Goal: Obtain resource: Obtain resource

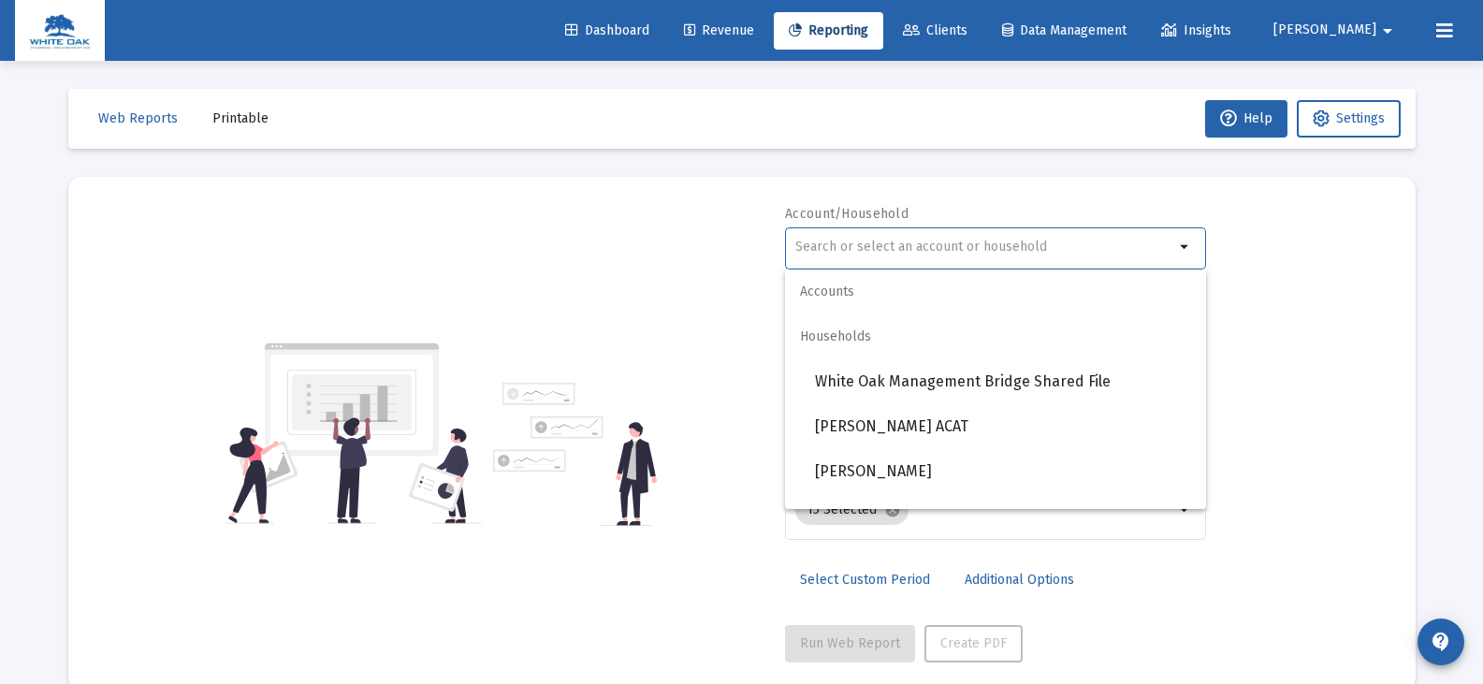
click at [902, 243] on input "text" at bounding box center [985, 247] width 379 height 15
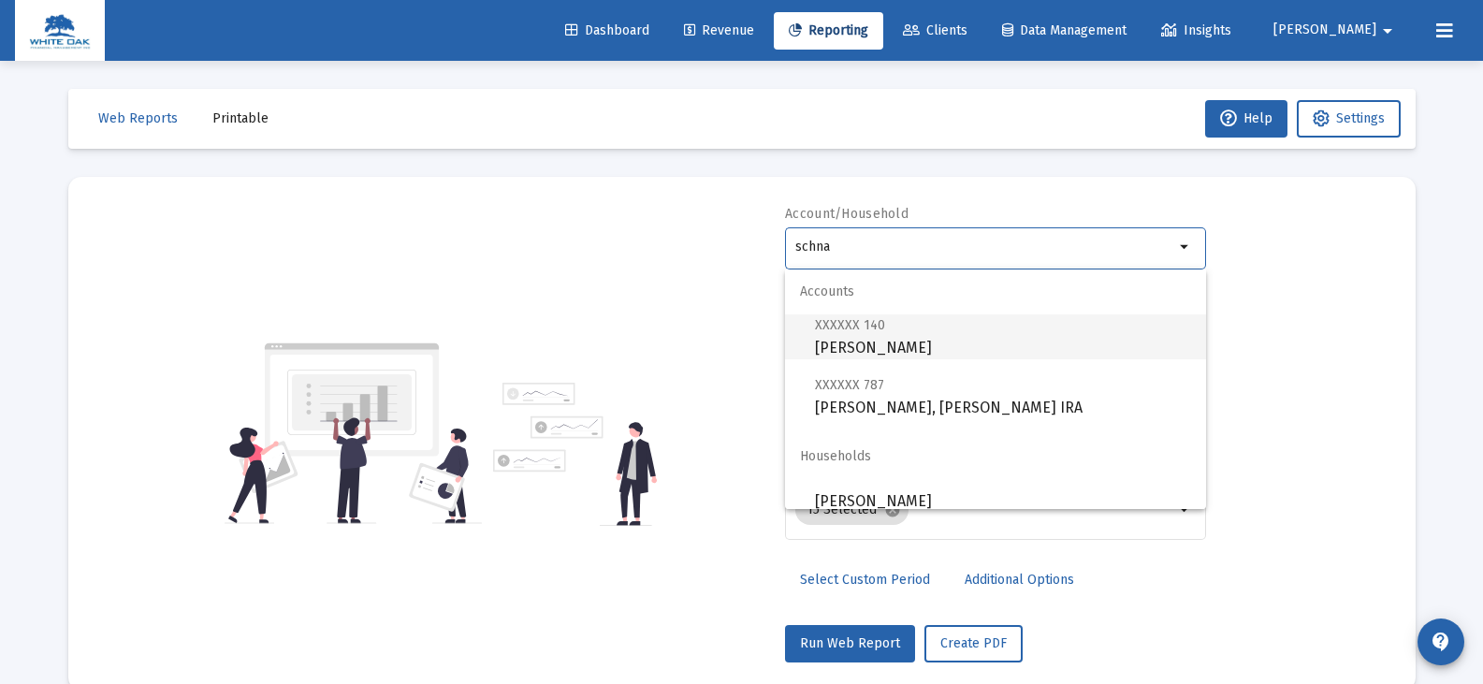
click at [909, 345] on span "XXXXXX 140 [PERSON_NAME] Individual" at bounding box center [1003, 337] width 376 height 46
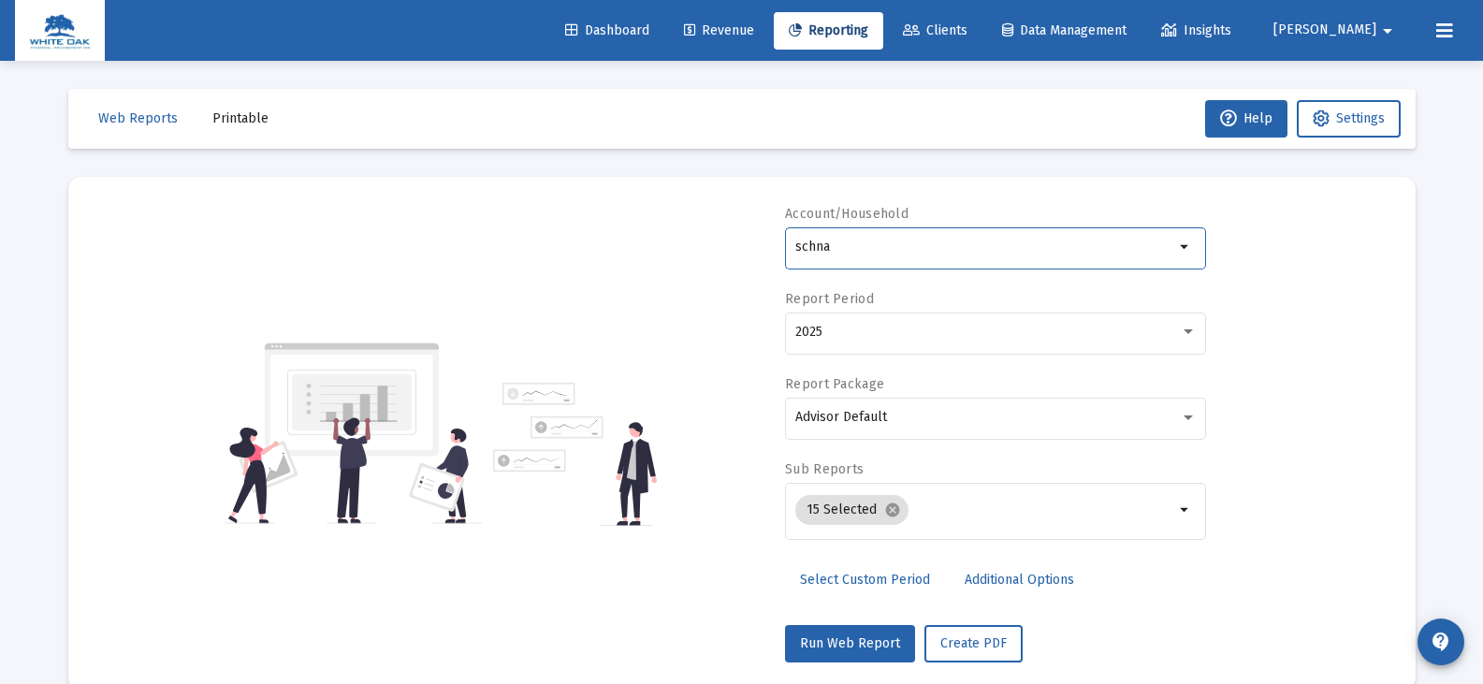
type input "[PERSON_NAME]"
click at [904, 339] on div "2025" at bounding box center [988, 332] width 385 height 15
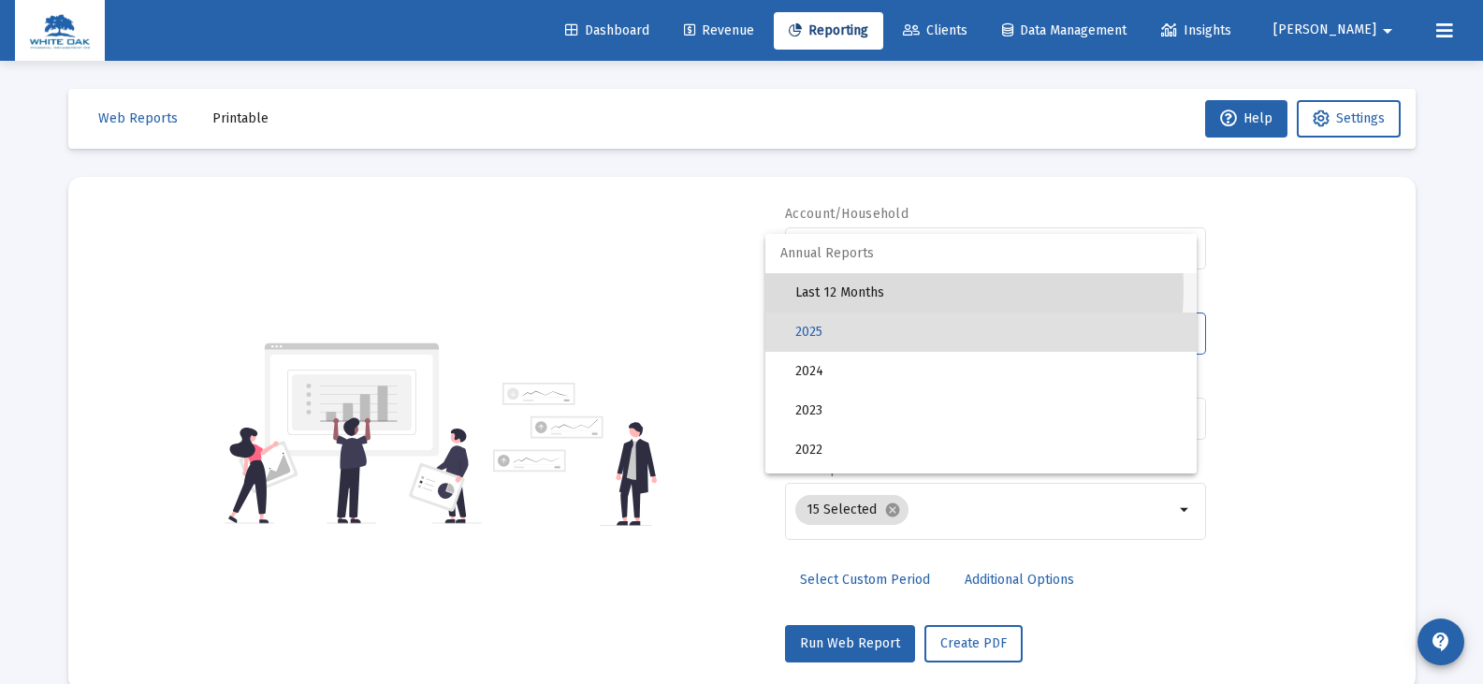
click at [899, 289] on span "Last 12 Months" at bounding box center [989, 292] width 387 height 39
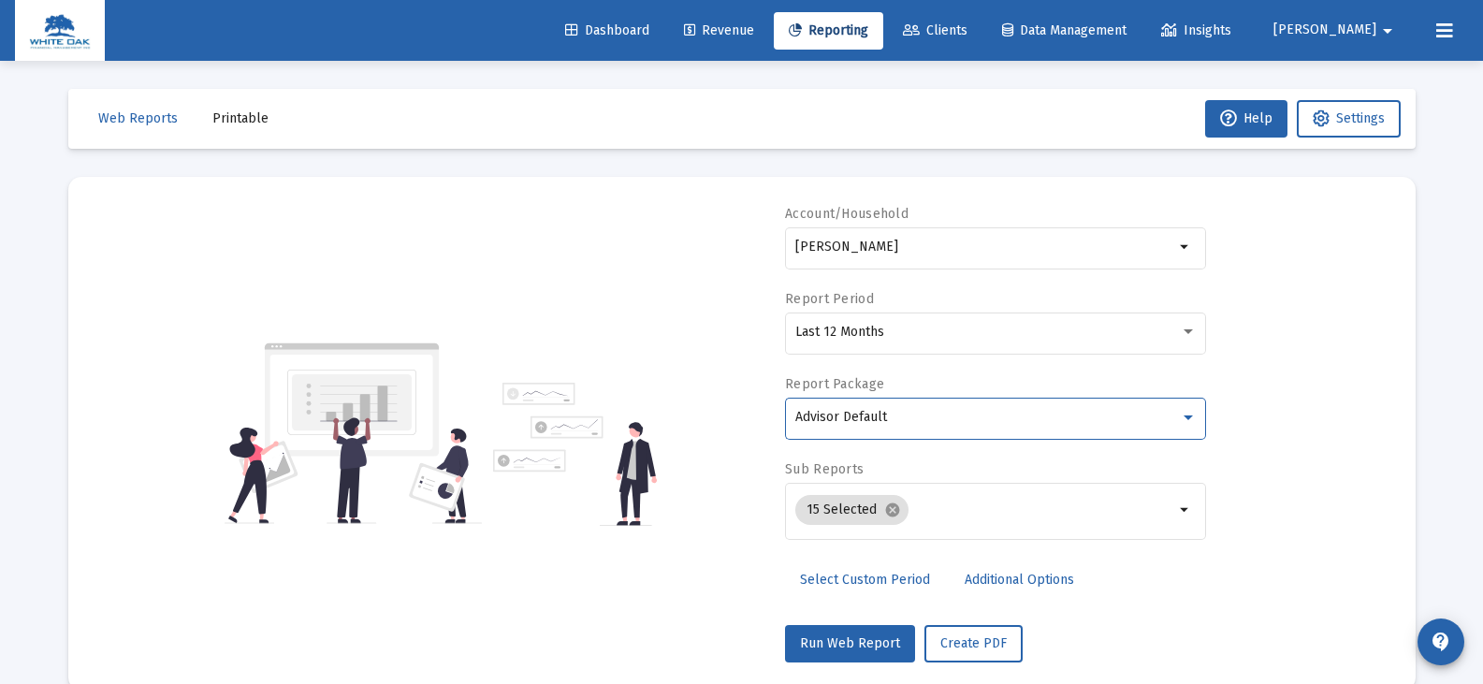
click at [898, 417] on div "Advisor Default" at bounding box center [988, 417] width 385 height 15
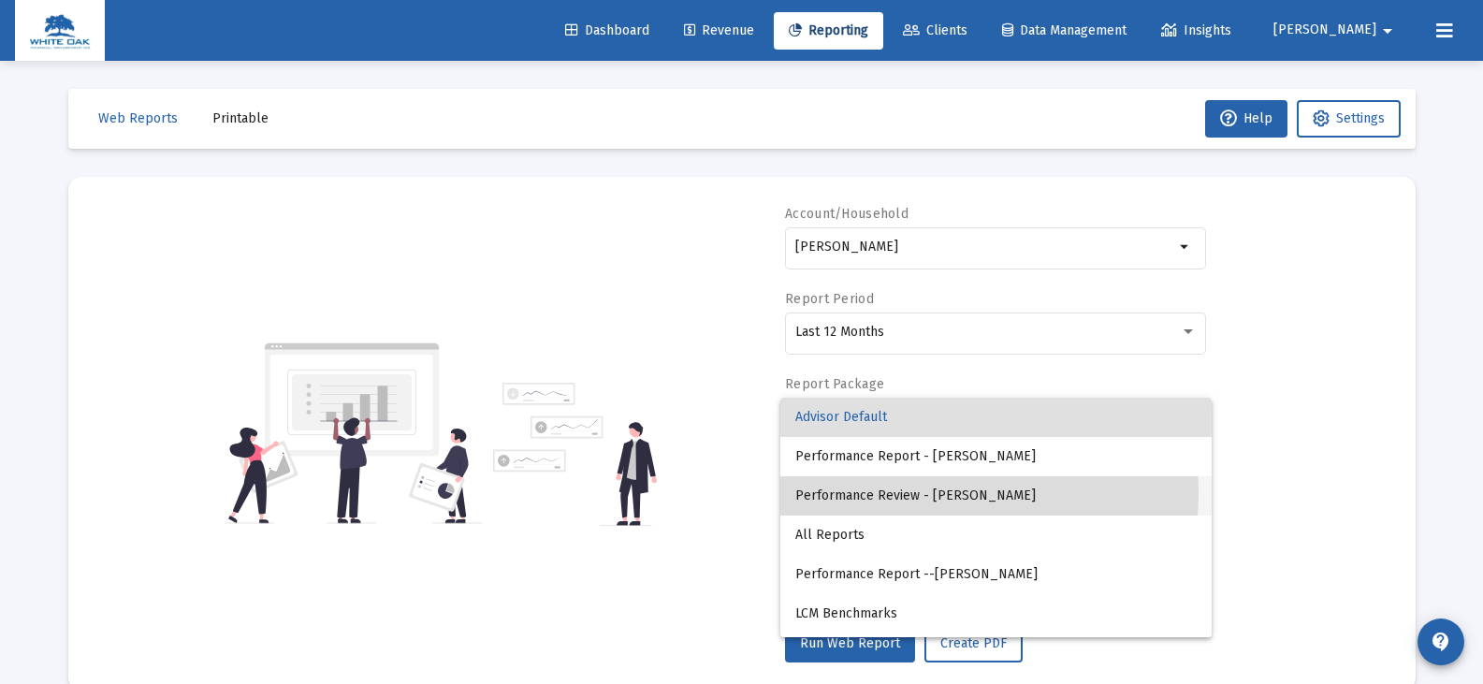
click at [901, 493] on span "Performance Review - [PERSON_NAME]" at bounding box center [997, 495] width 402 height 39
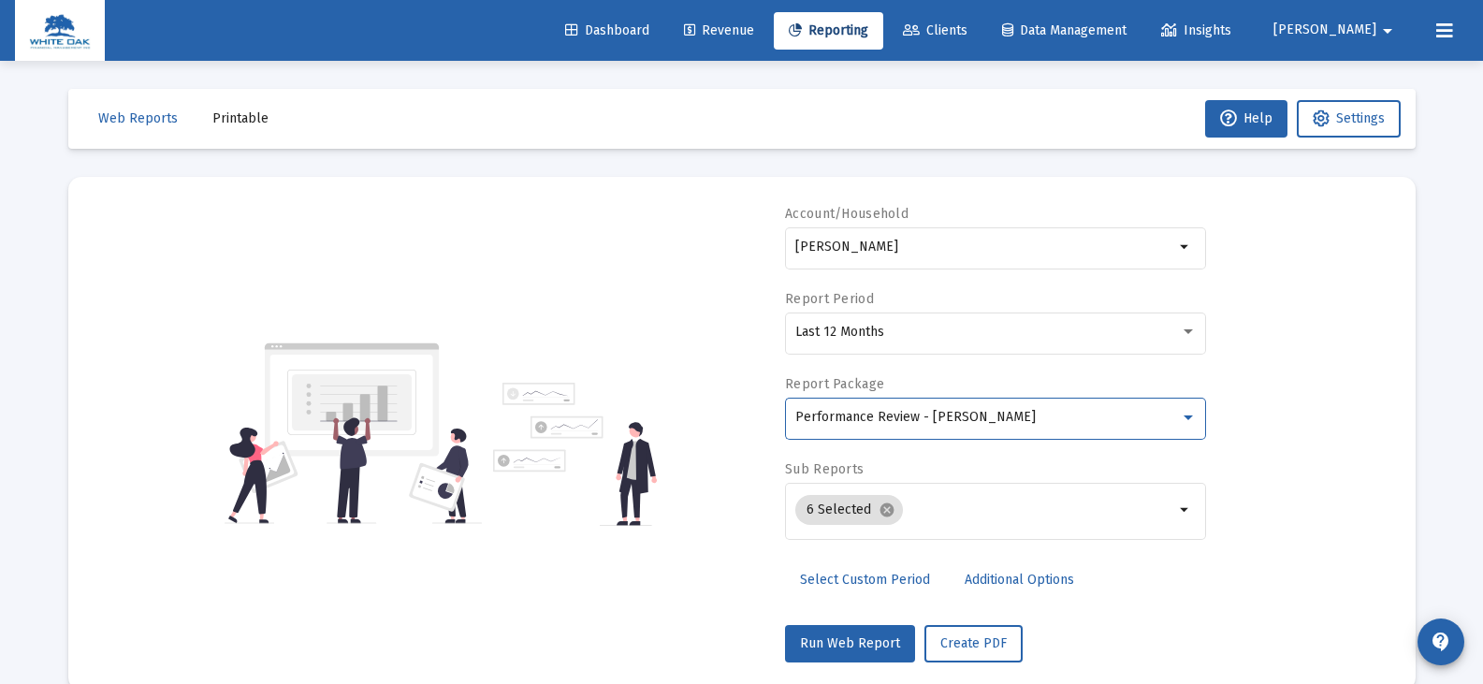
click at [978, 576] on span "Additional Options" at bounding box center [1020, 580] width 110 height 16
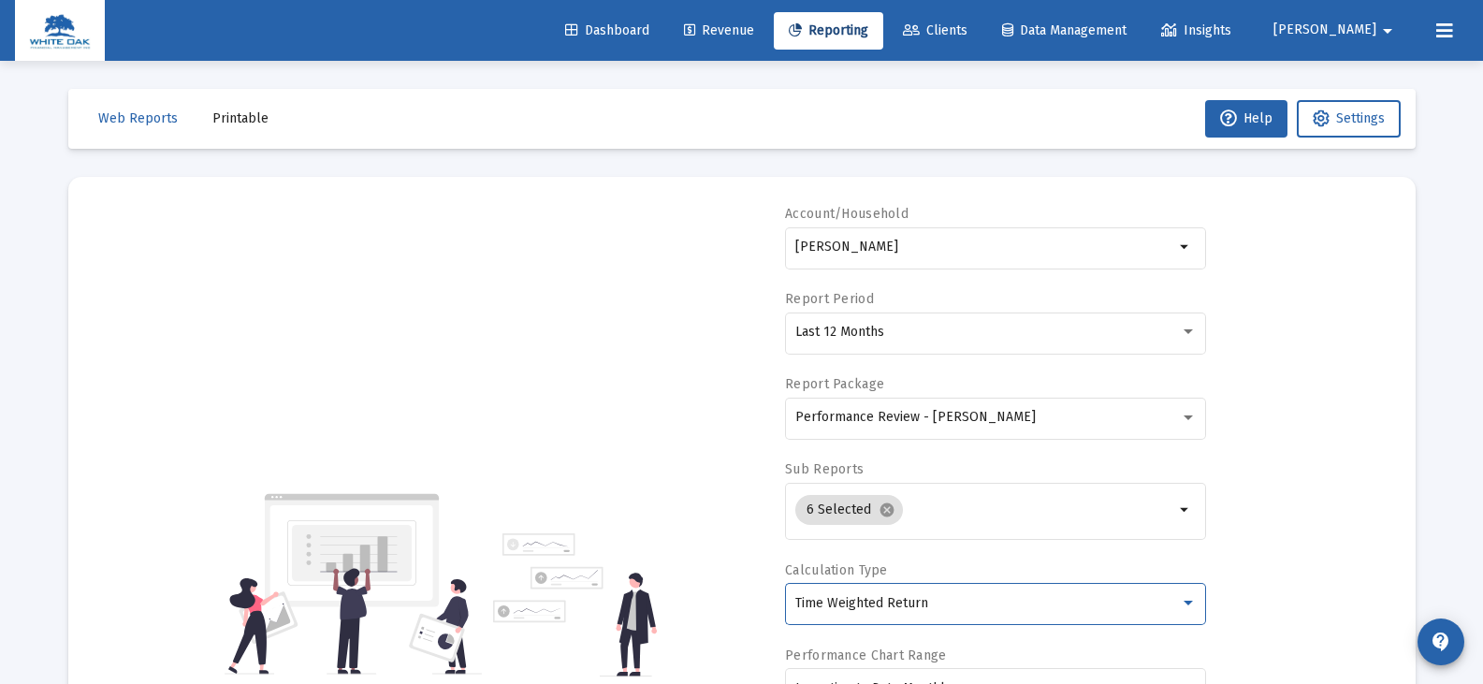
click at [908, 606] on span "Time Weighted Return" at bounding box center [862, 603] width 133 height 16
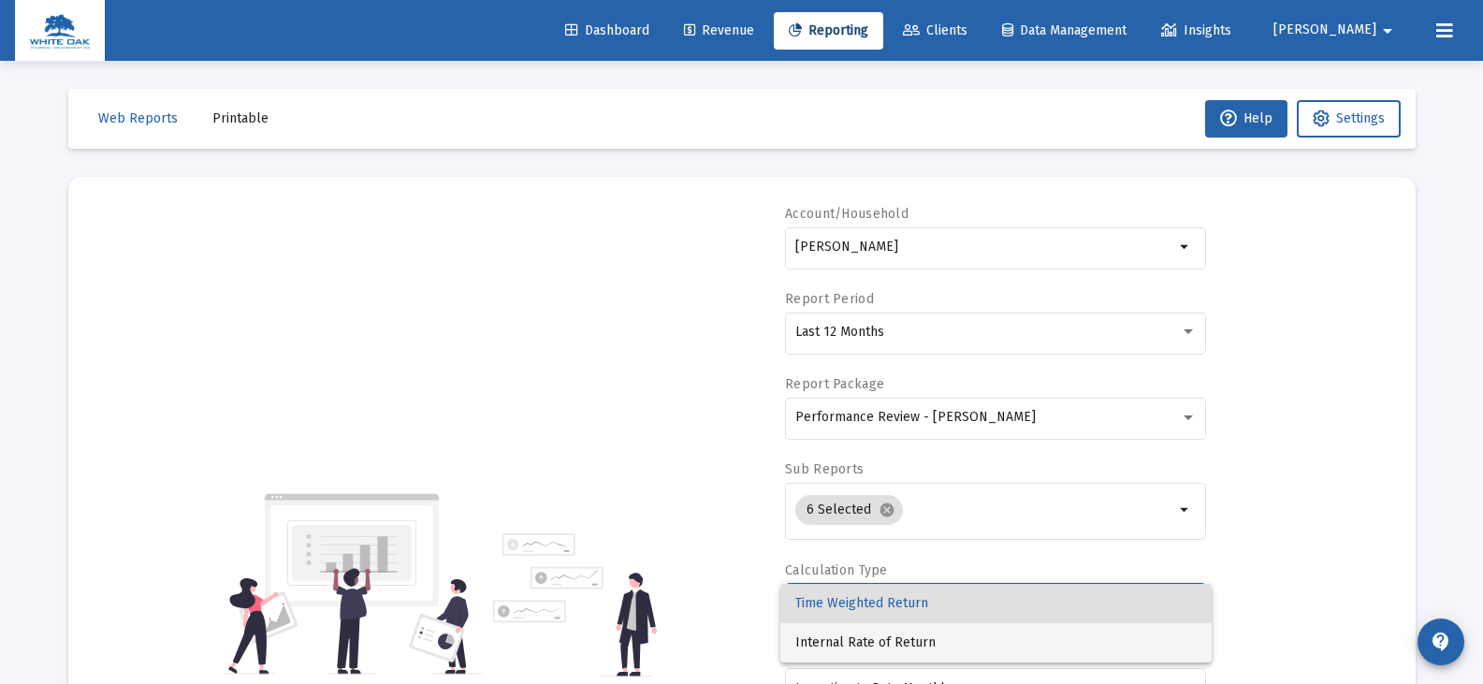
click at [902, 635] on span "Internal Rate of Return" at bounding box center [997, 642] width 402 height 39
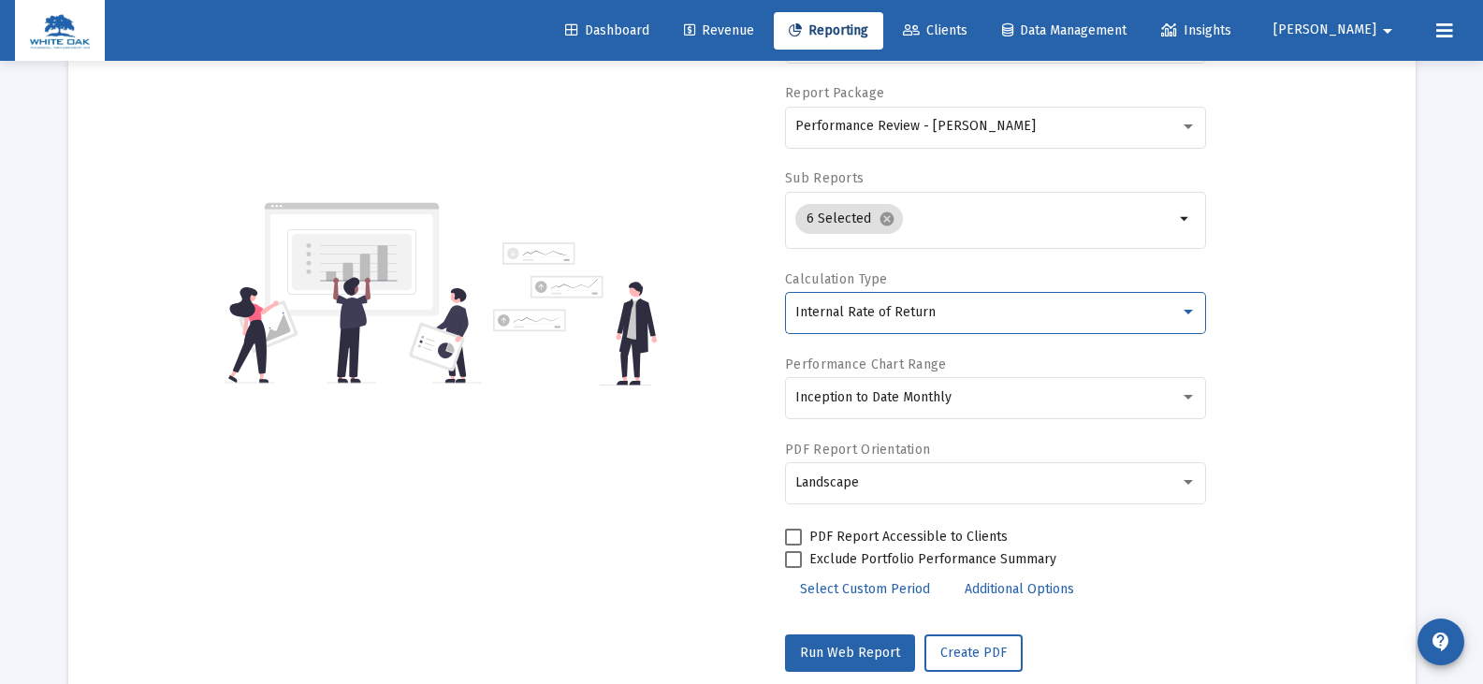
scroll to position [335, 0]
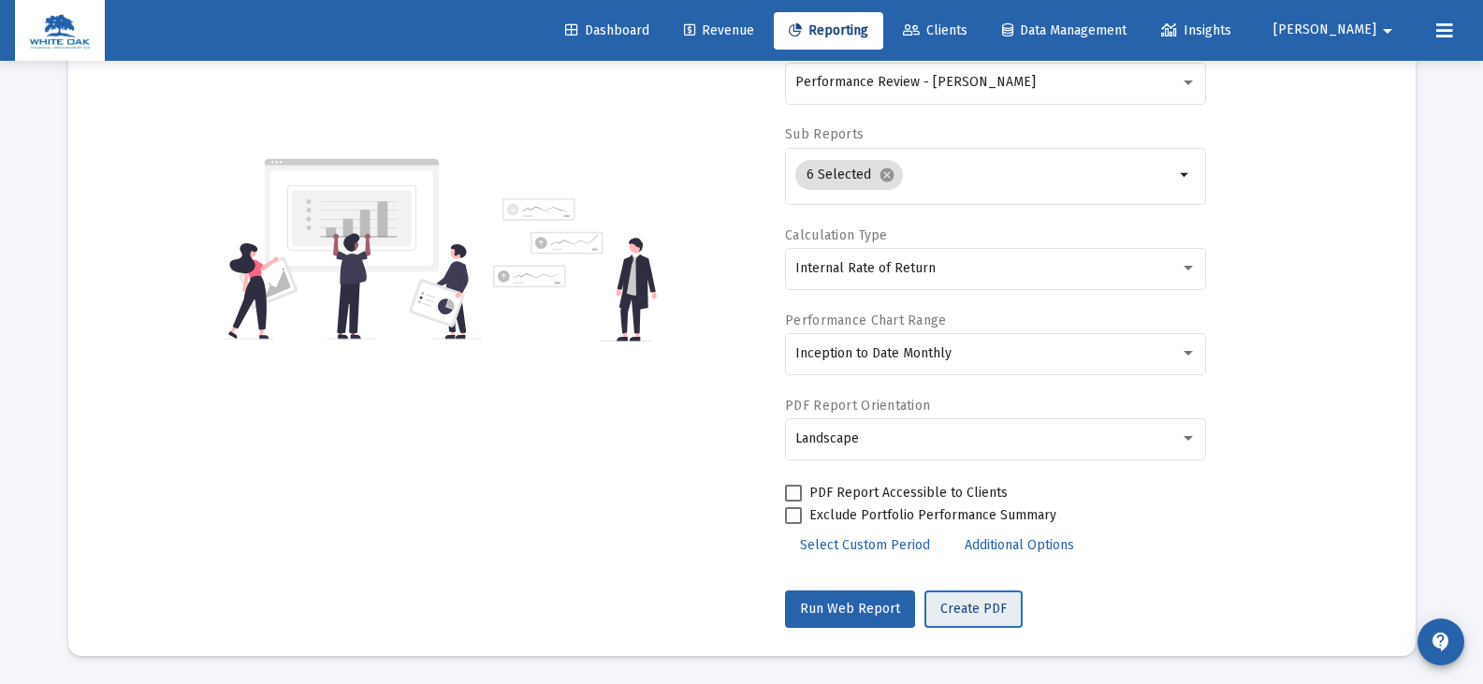
click at [970, 604] on span "Create PDF" at bounding box center [974, 609] width 66 height 16
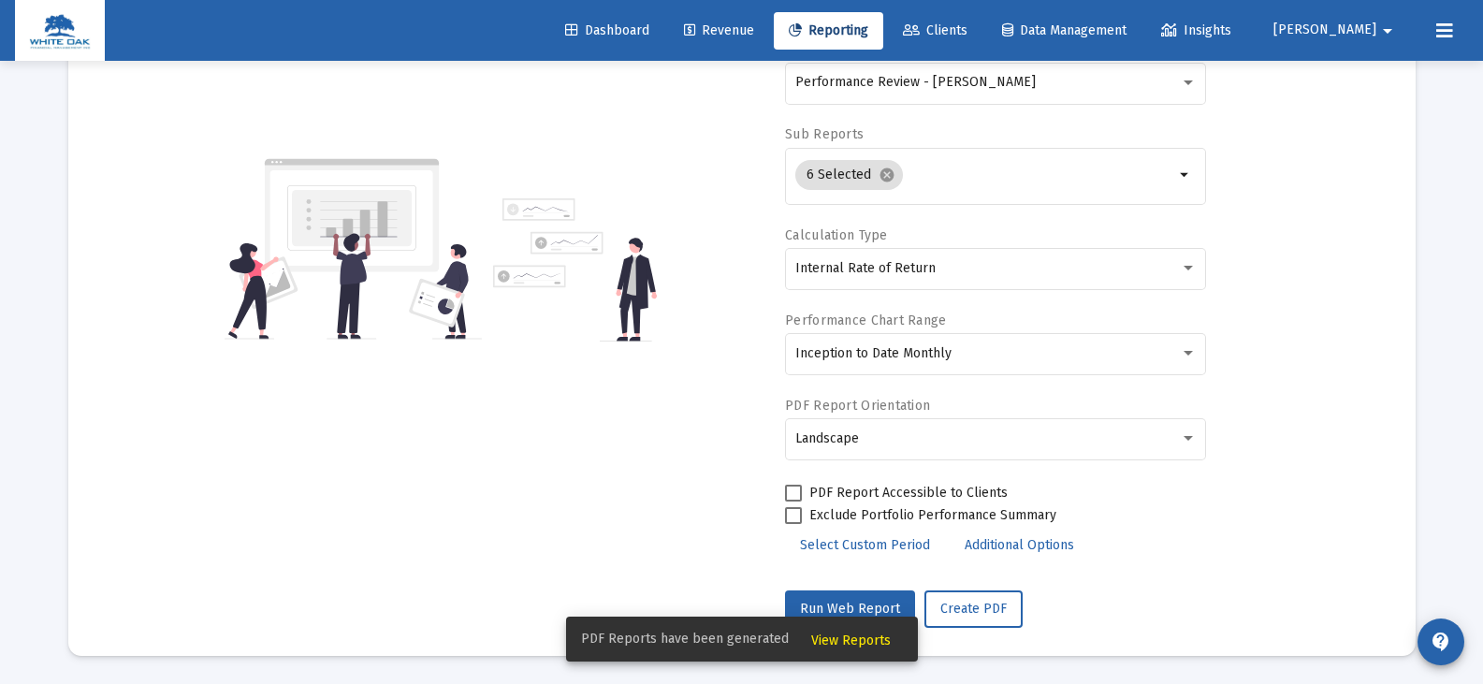
click at [830, 643] on span "View Reports" at bounding box center [851, 641] width 80 height 16
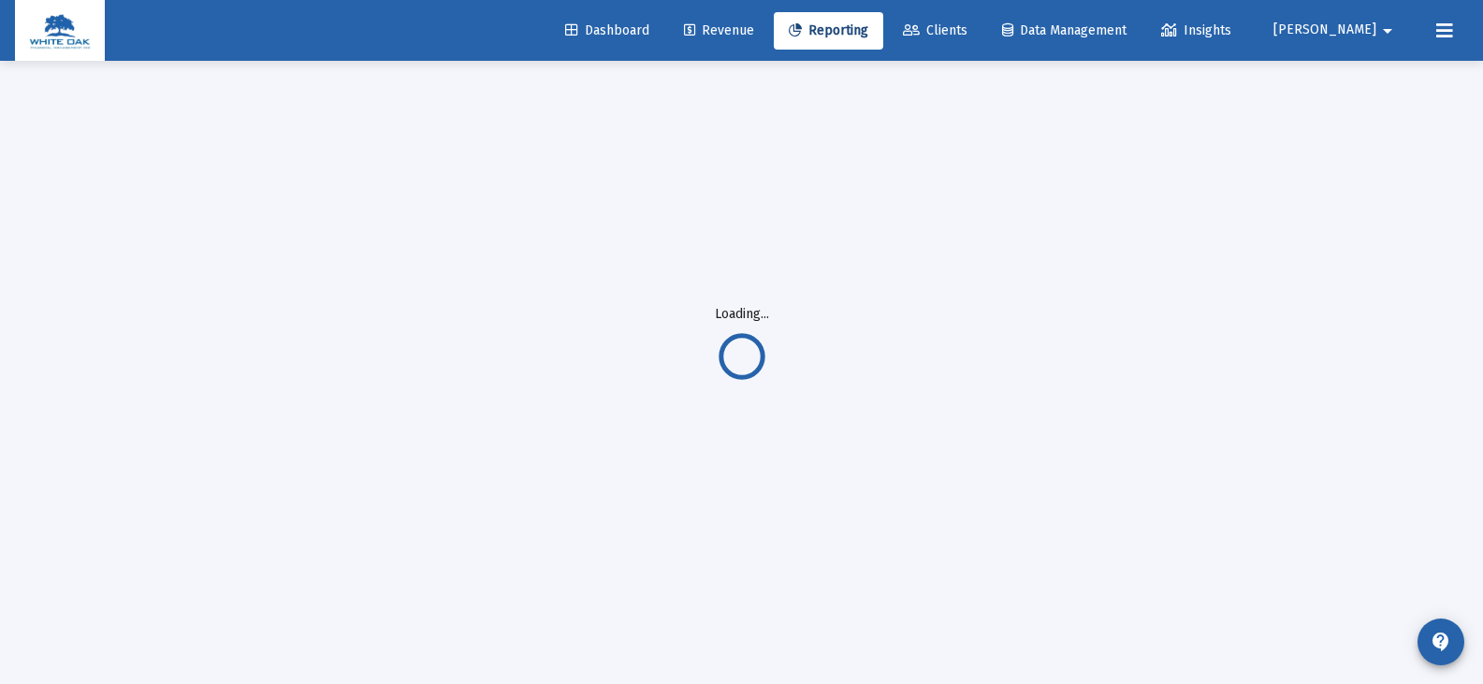
scroll to position [61, 0]
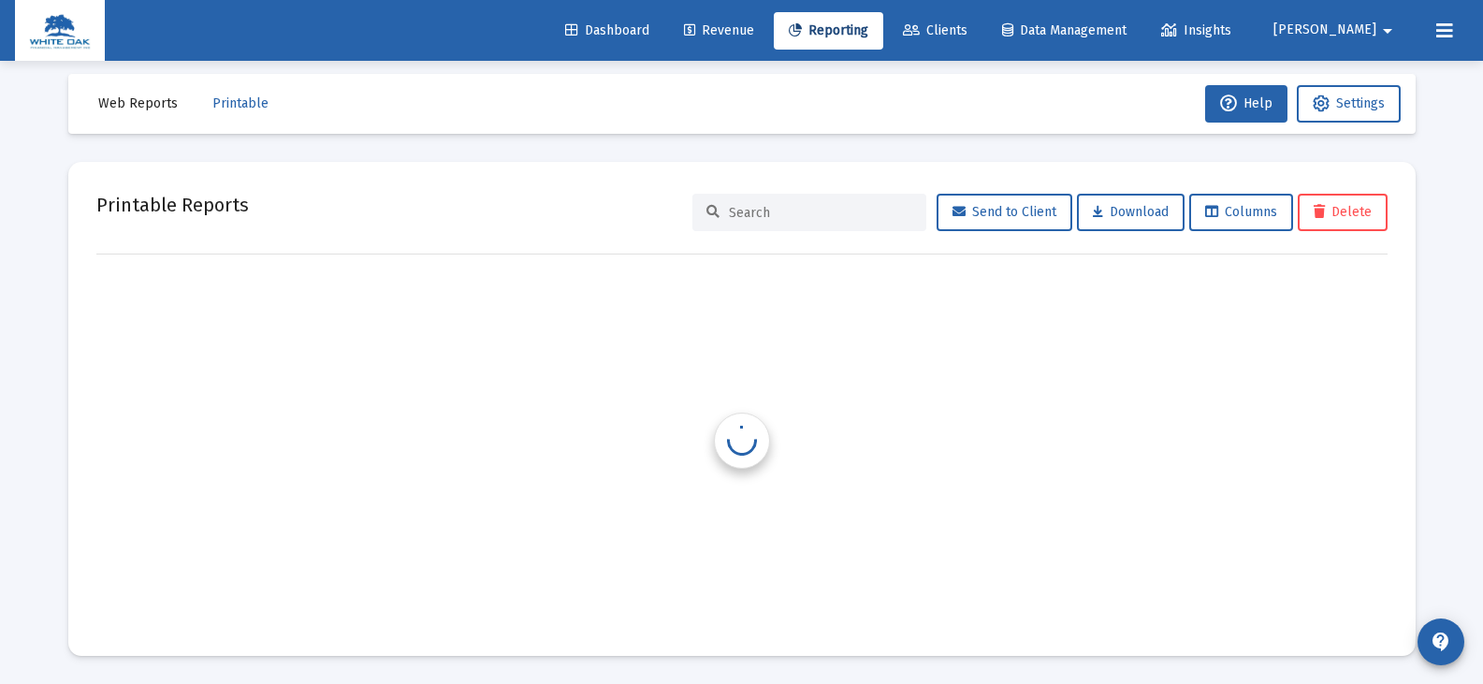
scroll to position [15, 0]
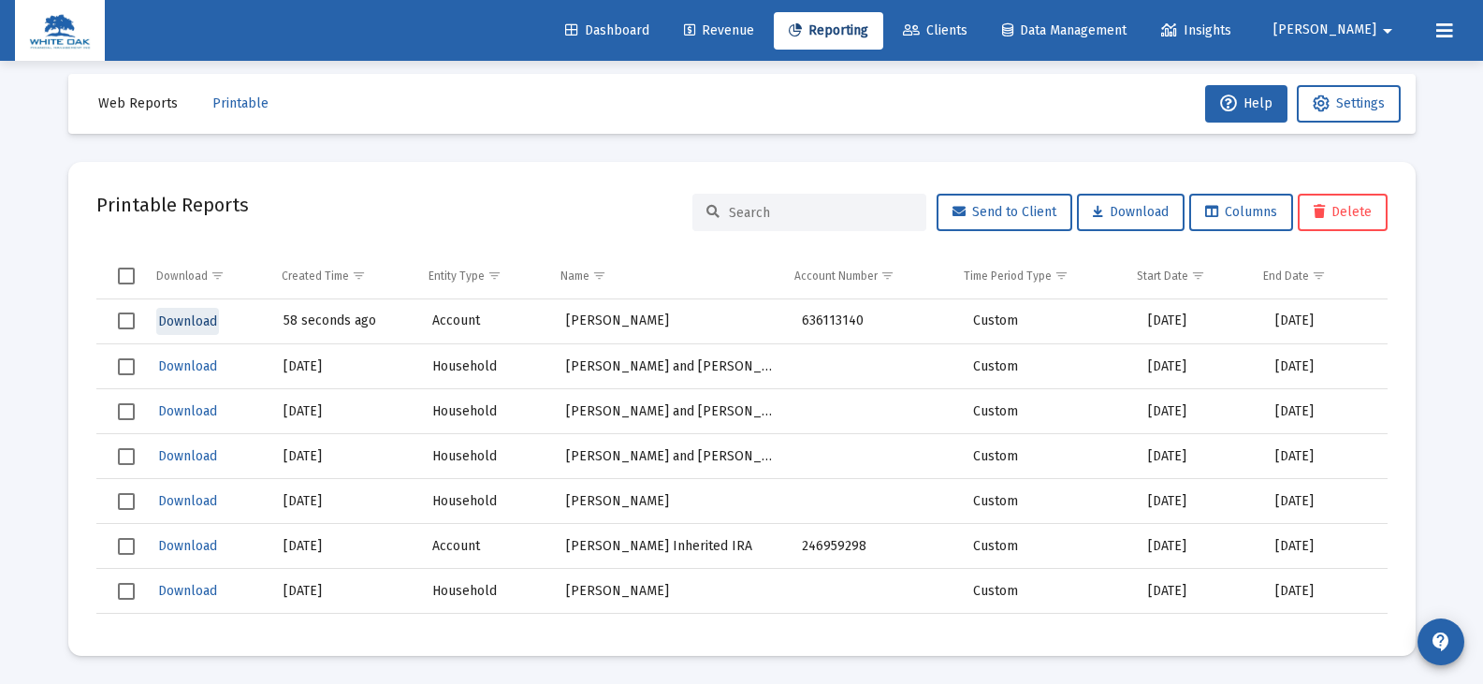
click at [204, 322] on span "Download" at bounding box center [187, 322] width 59 height 16
click at [869, 33] on span "Reporting" at bounding box center [829, 30] width 80 height 16
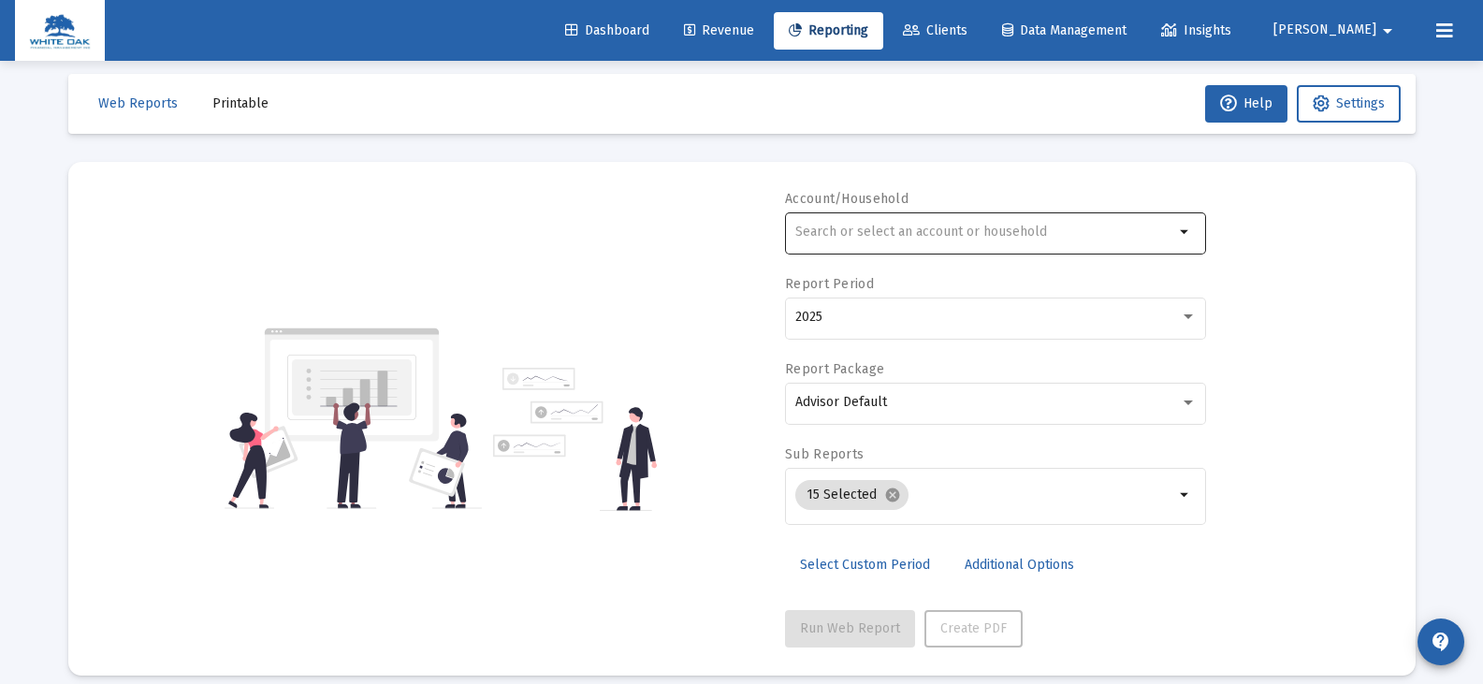
click at [950, 226] on input "text" at bounding box center [985, 232] width 379 height 15
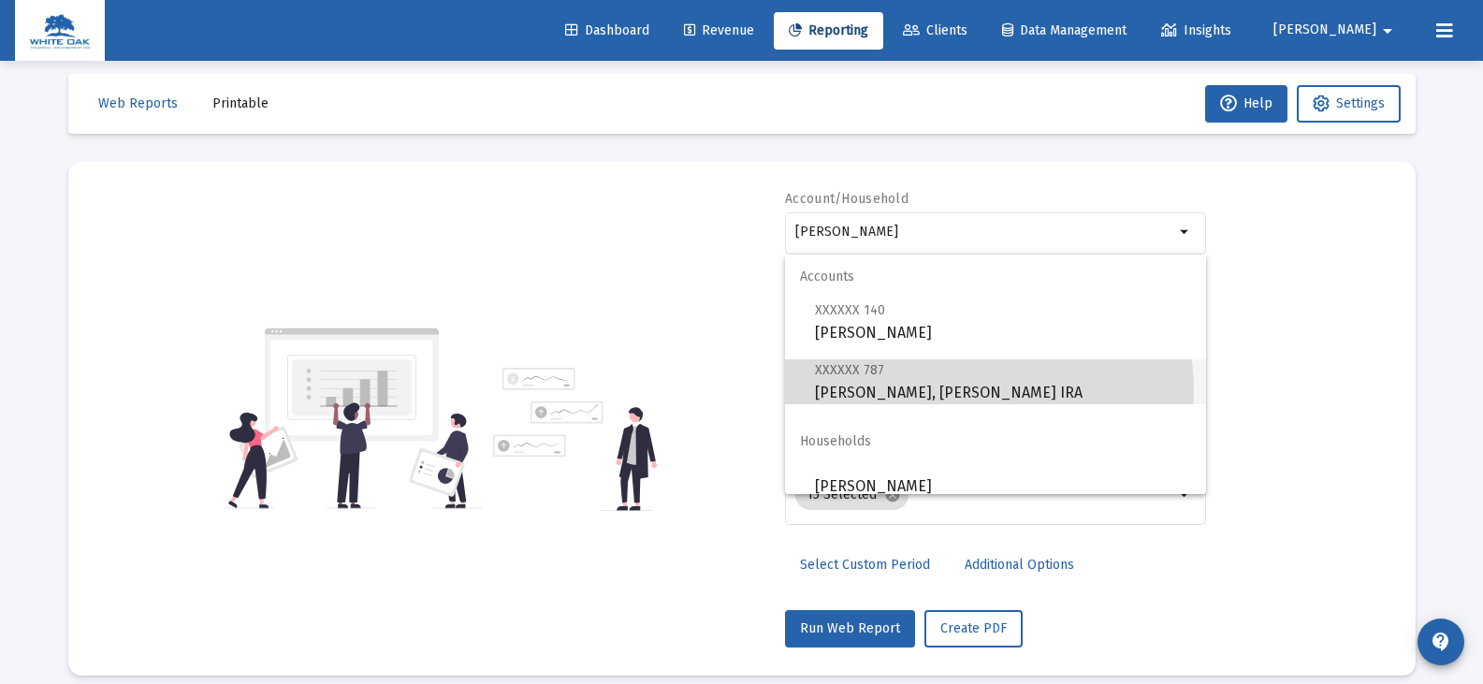
click at [948, 391] on span "XXXXXX 787 [PERSON_NAME], [PERSON_NAME] IRA" at bounding box center [1003, 381] width 376 height 46
type input "[PERSON_NAME], [PERSON_NAME] IRA"
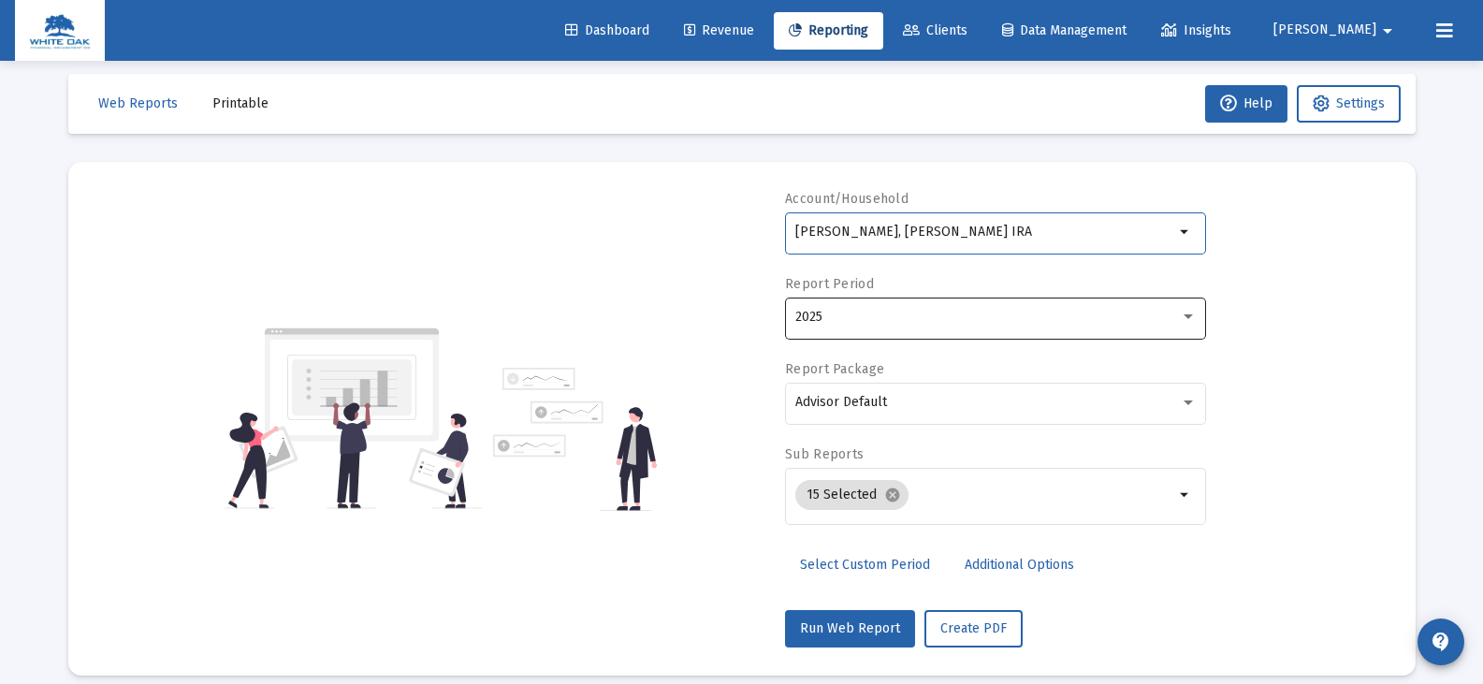
click at [881, 321] on div "2025" at bounding box center [988, 317] width 385 height 15
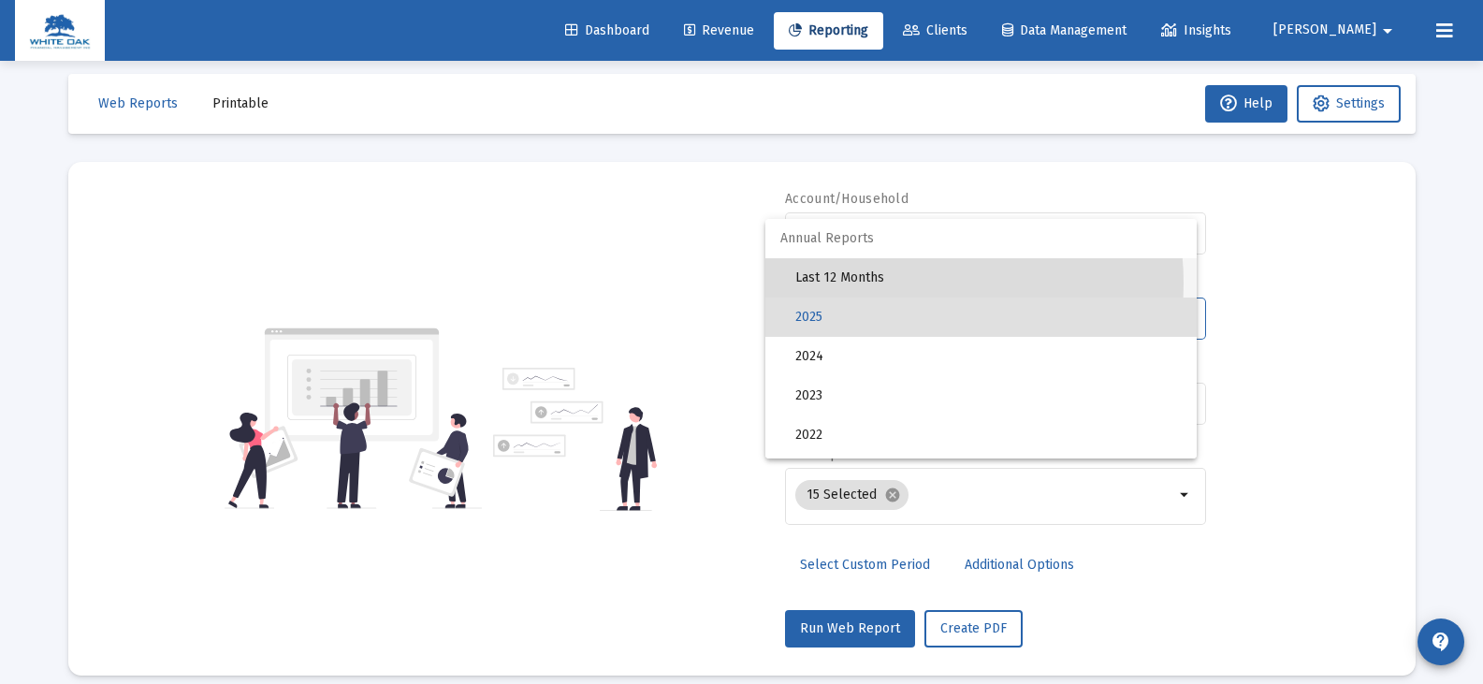
click at [879, 284] on span "Last 12 Months" at bounding box center [989, 277] width 387 height 39
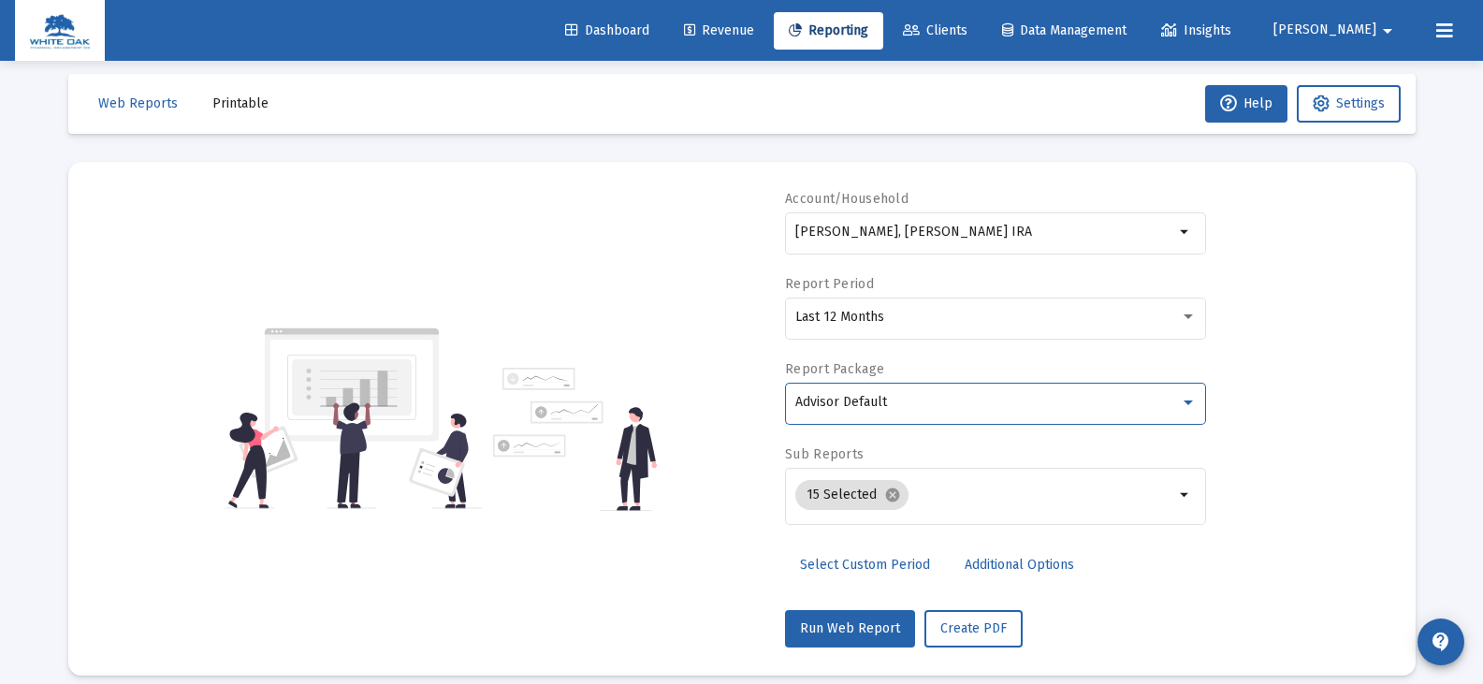
click at [885, 404] on span "Advisor Default" at bounding box center [842, 402] width 92 height 16
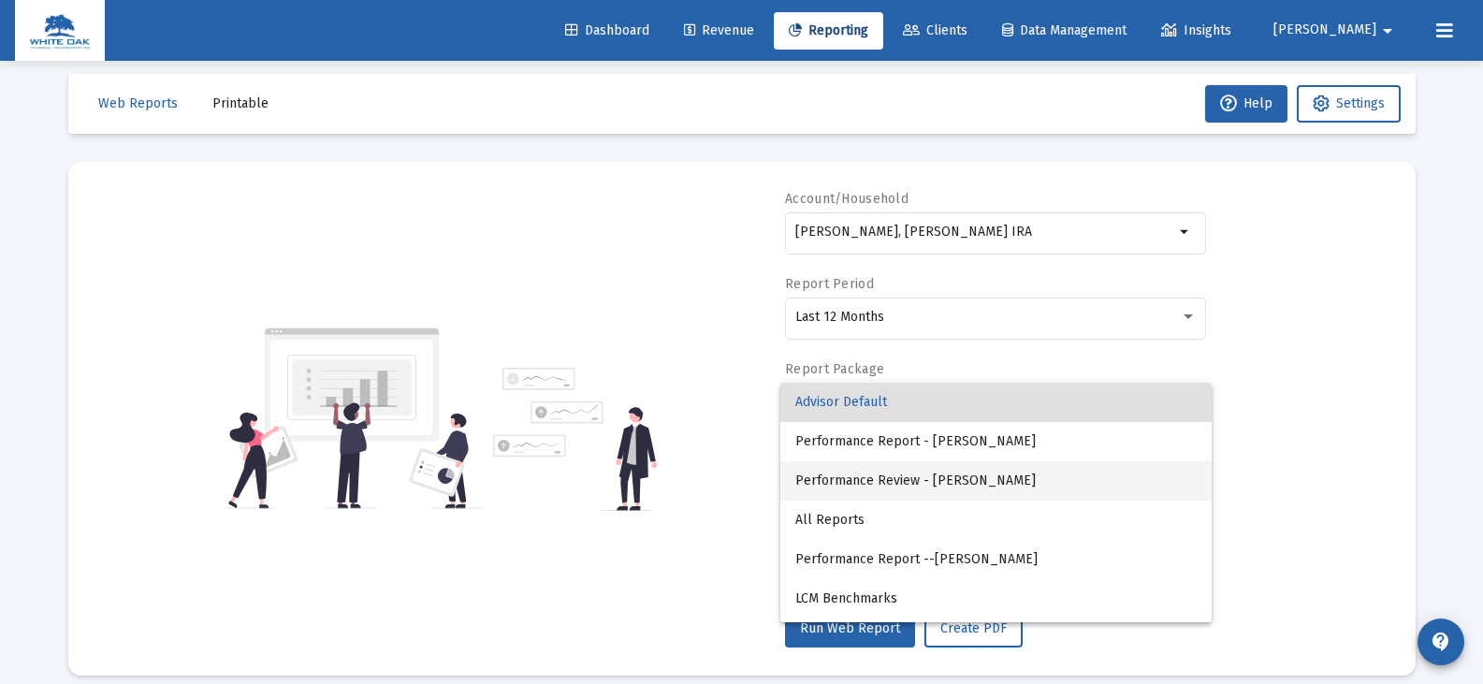
click at [895, 480] on span "Performance Review - [PERSON_NAME]" at bounding box center [997, 480] width 402 height 39
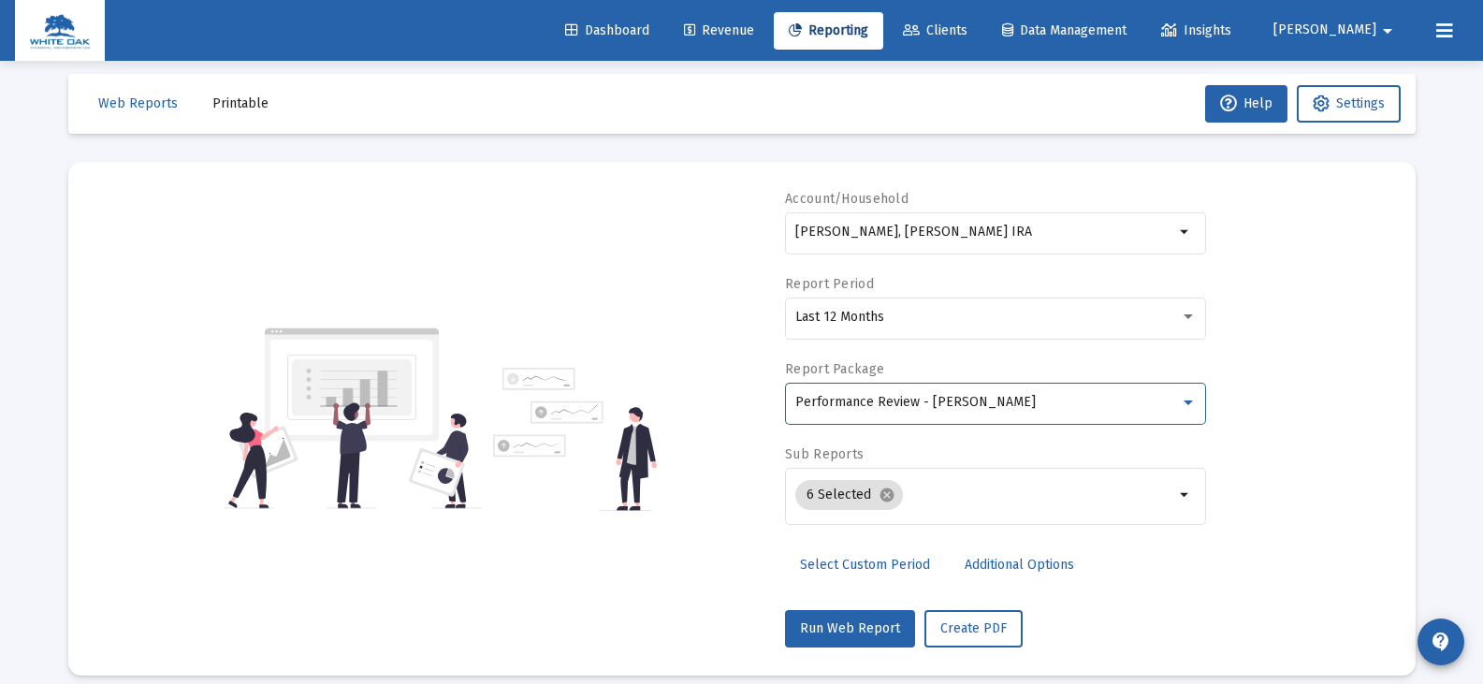
click at [979, 568] on span "Additional Options" at bounding box center [1020, 565] width 110 height 16
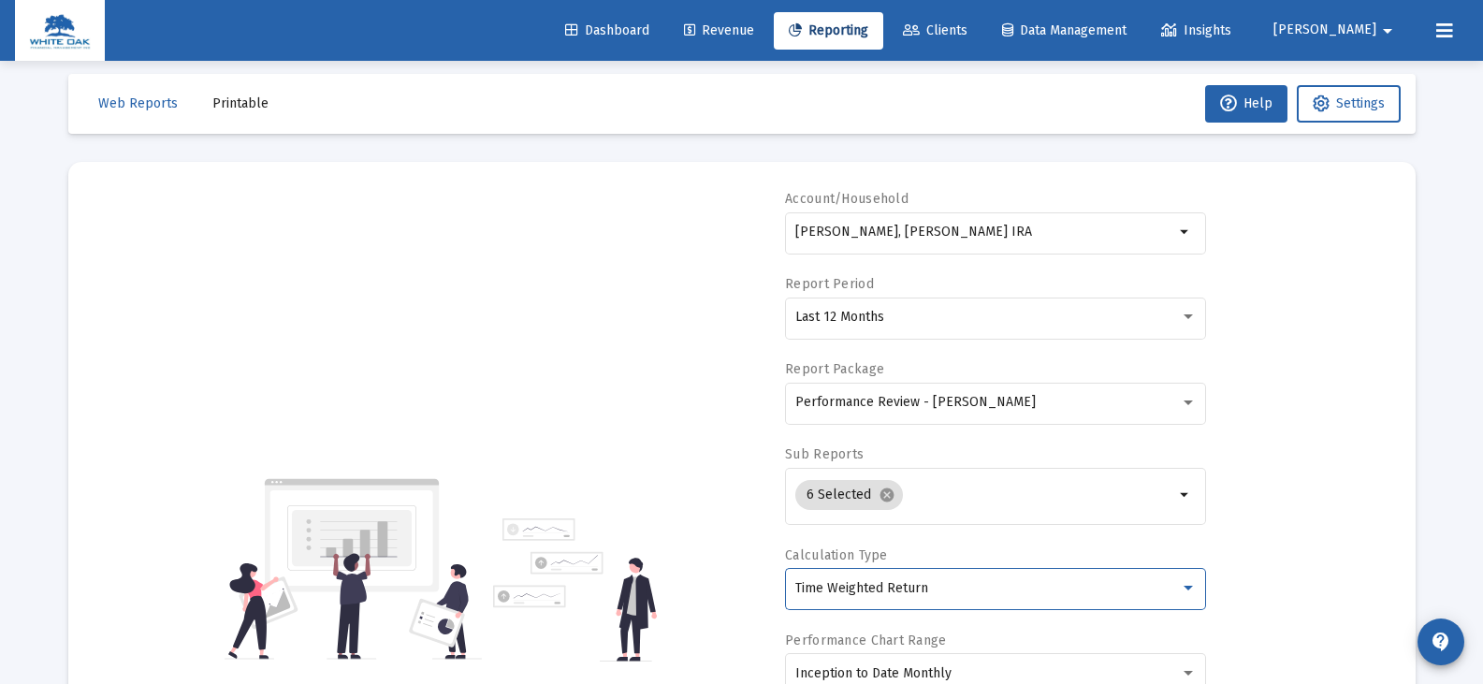
click at [955, 585] on div "Time Weighted Return" at bounding box center [988, 588] width 385 height 15
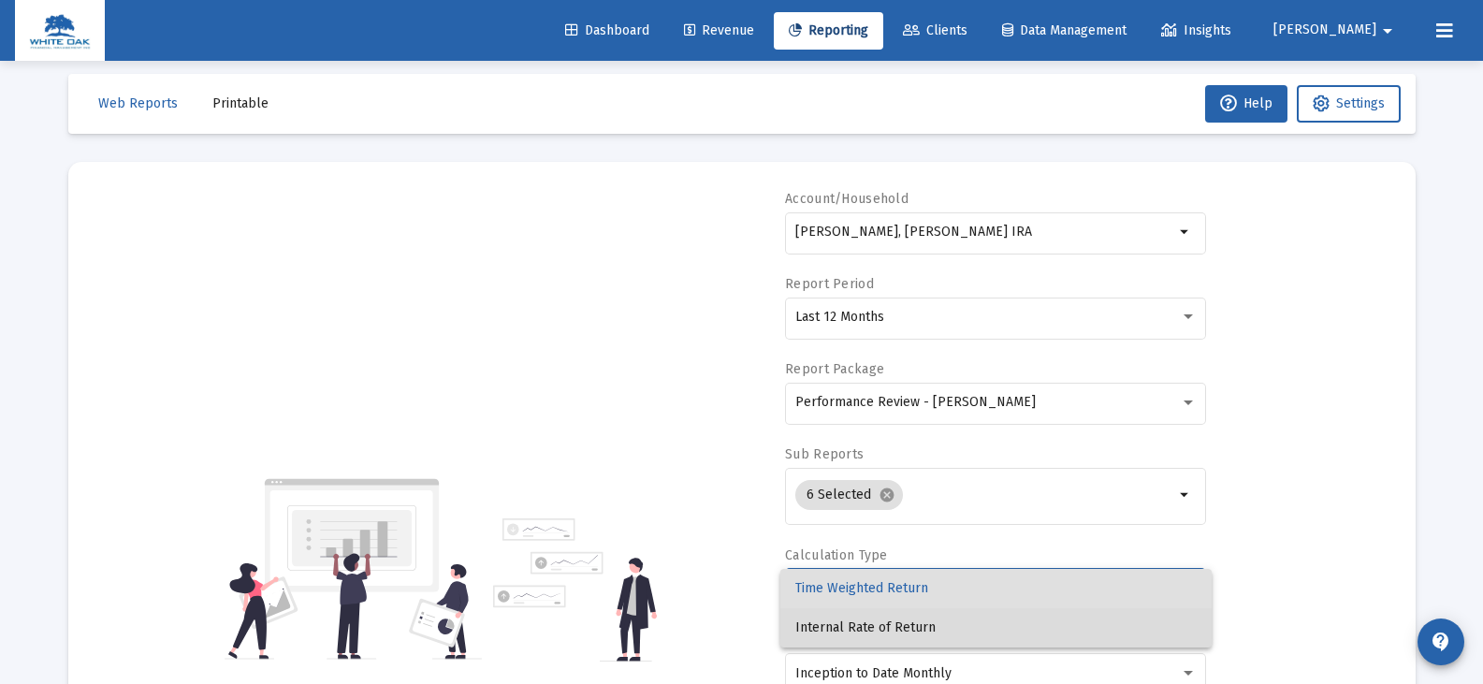
click at [922, 624] on span "Internal Rate of Return" at bounding box center [997, 627] width 402 height 39
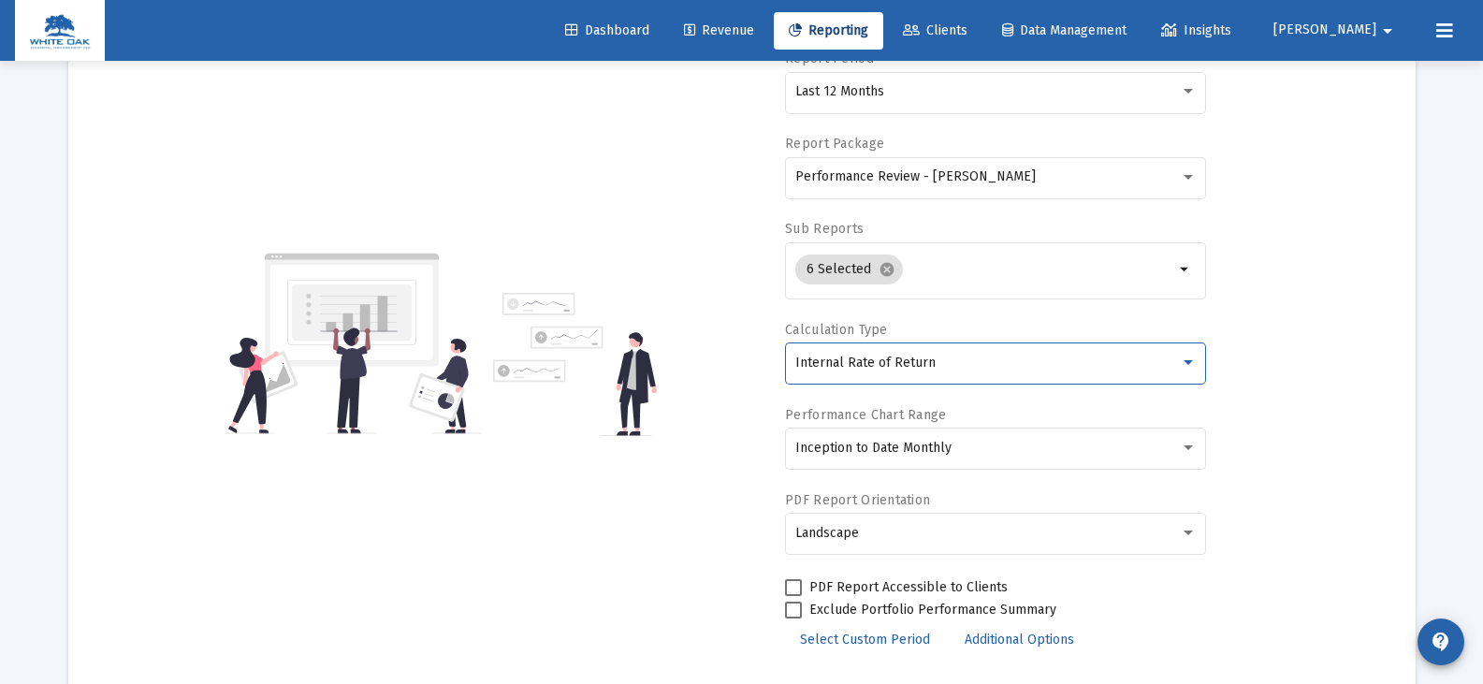
scroll to position [296, 0]
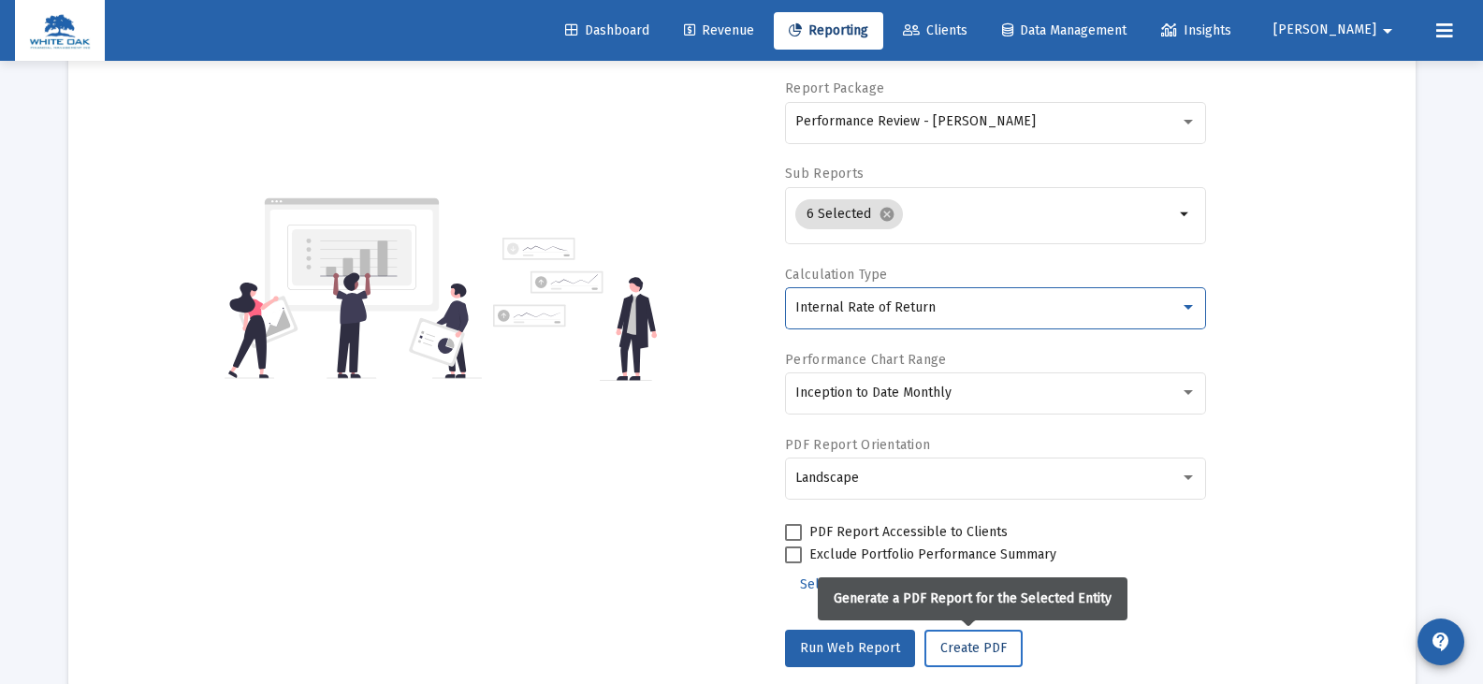
click at [945, 651] on span "Create PDF" at bounding box center [974, 648] width 66 height 16
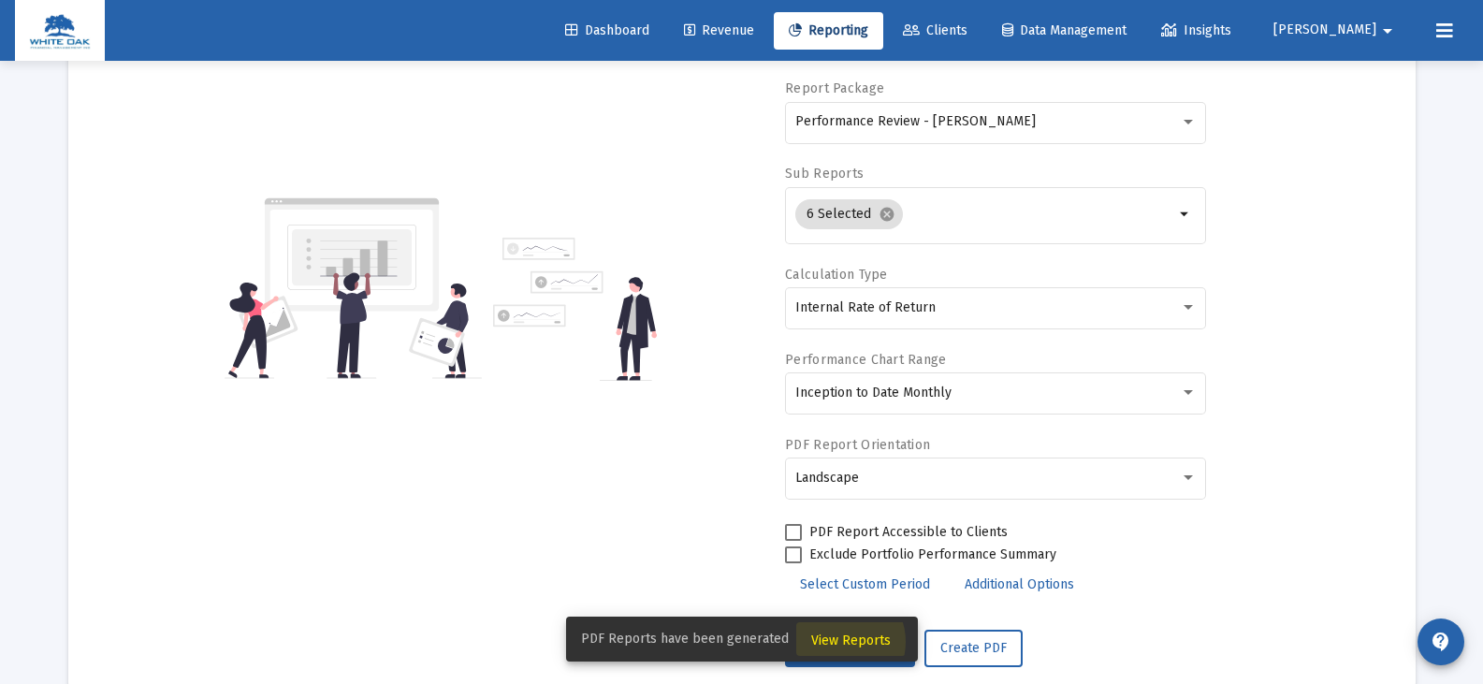
click at [834, 642] on span "View Reports" at bounding box center [851, 641] width 80 height 16
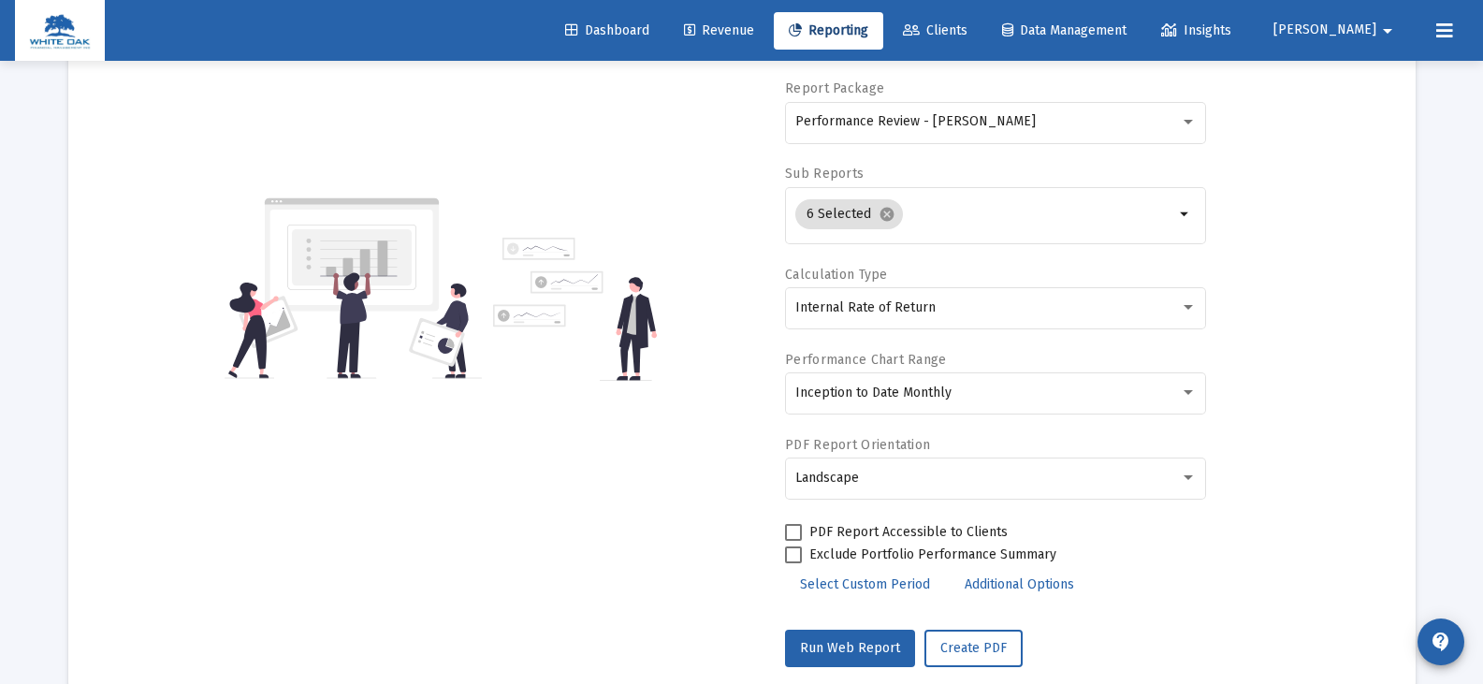
scroll to position [61, 0]
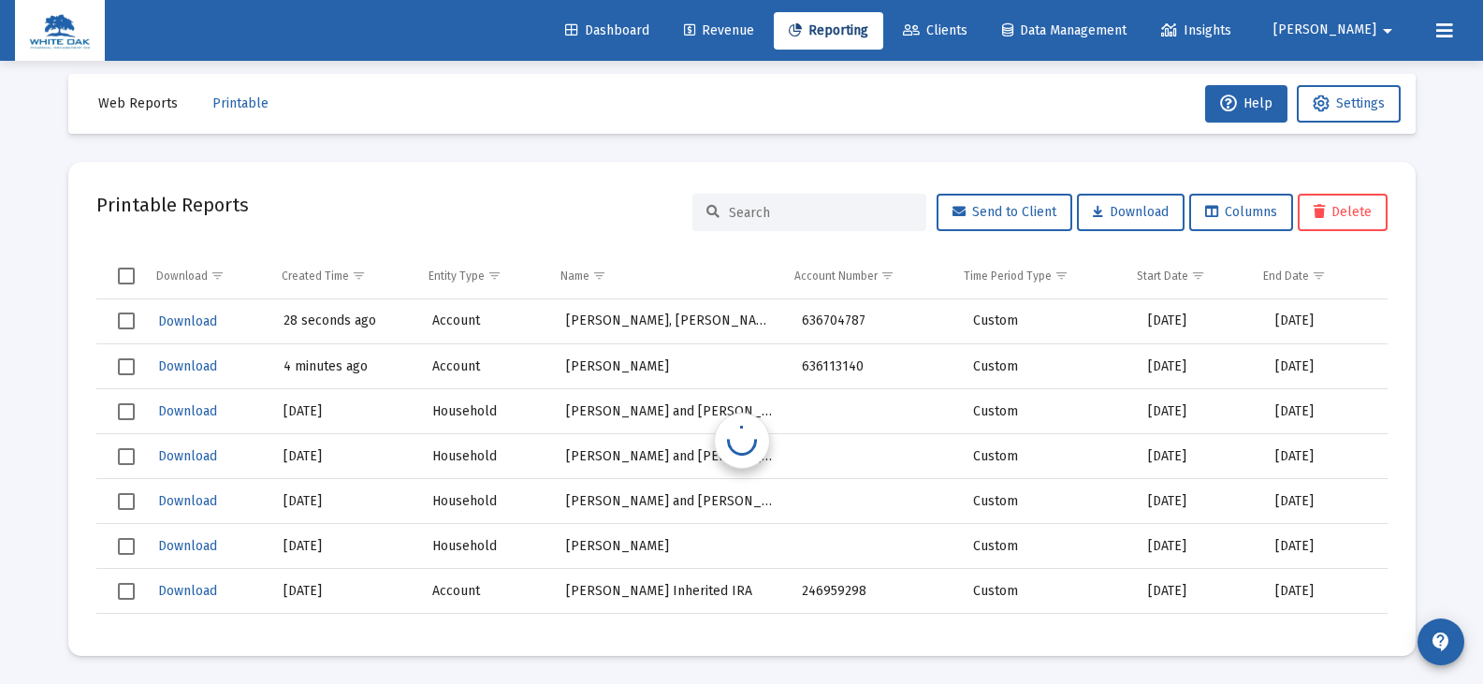
scroll to position [15, 0]
click at [189, 326] on span "Download" at bounding box center [187, 322] width 59 height 16
